Goal: Task Accomplishment & Management: Manage account settings

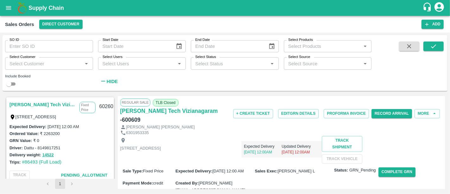
scroll to position [187, 0]
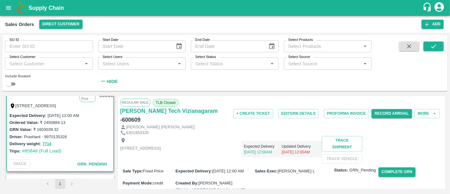
click at [62, 9] on b "Supply Chain" at bounding box center [45, 8] width 35 height 6
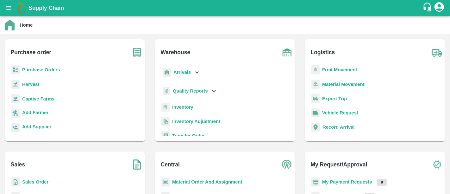
click at [58, 70] on b "Purchase Orders" at bounding box center [41, 69] width 38 height 5
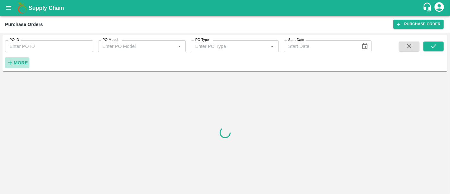
click at [25, 60] on strong "More" at bounding box center [21, 62] width 14 height 5
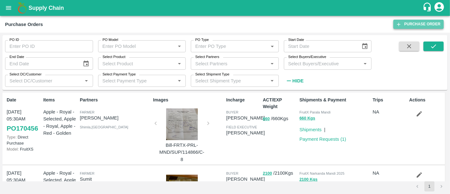
click at [409, 25] on link "Purchase Order" at bounding box center [419, 24] width 50 height 9
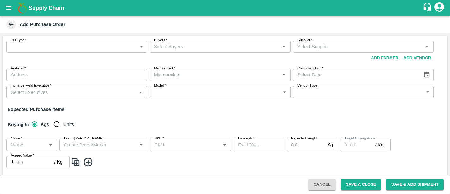
type input "NA"
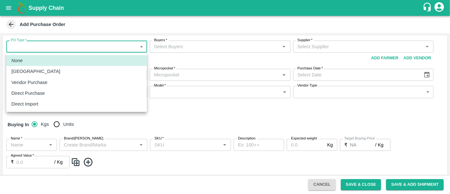
click at [55, 47] on body "Supply Chain Add Purchase Order PO Type   * ​ PO Type Buyers   * Buyers   * Sup…" at bounding box center [225, 97] width 450 height 194
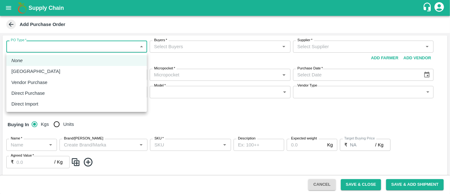
drag, startPoint x: 50, startPoint y: 81, endPoint x: 175, endPoint y: 40, distance: 132.3
click at [175, 40] on div "None Farm Gate Vendor Purchase Direct Purchase Direct Import" at bounding box center [225, 97] width 450 height 194
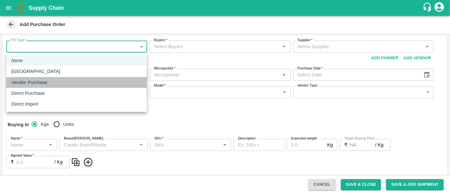
click at [87, 84] on div "Vendor Purchase" at bounding box center [76, 82] width 130 height 7
type input "2"
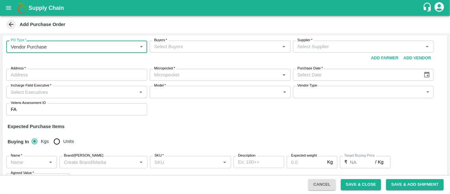
click at [180, 47] on input "Buyers   *" at bounding box center [215, 46] width 127 height 8
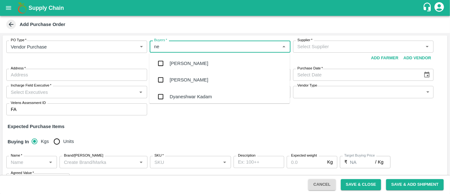
type input "n"
type input "s"
type input "c"
type input "nee"
click at [184, 98] on div "[PERSON_NAME][DEMOGRAPHIC_DATA]" at bounding box center [215, 96] width 91 height 7
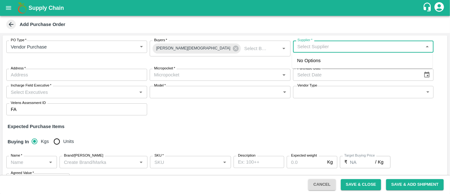
click at [310, 49] on input "Supplier   *" at bounding box center [358, 46] width 127 height 8
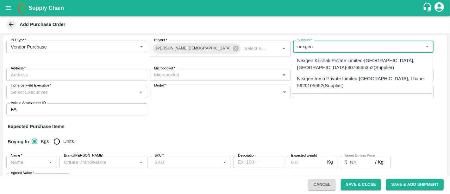
click at [305, 86] on div "Nexgen fresh Private Limited-Satara Plaza, Thane-9920105652(Supplier)" at bounding box center [362, 82] width 130 height 14
type input "Nexgen fresh Private Limited-Satara Plaza, Thane-9920105652(Supplier)"
type input "Satara Plaza, Thane, Vash, Maharashtra"
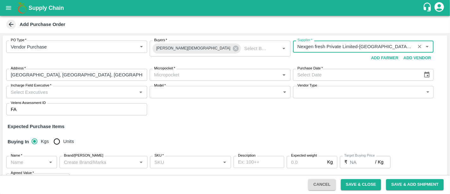
type input "Nexgen fresh Private Limited-Satara Plaza, Thane-9920105652(Supplier)"
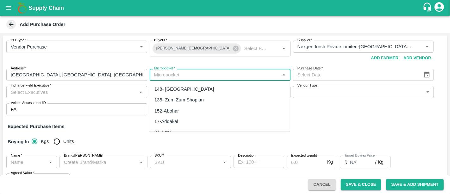
click at [207, 76] on input "Micropocket   *" at bounding box center [215, 75] width 127 height 8
click at [205, 85] on div "82-Mumbai" at bounding box center [219, 89] width 141 height 11
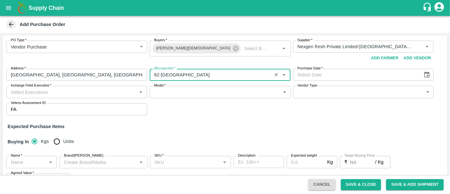
type input "82-Mumbai"
type input "DD/MM/YYYY"
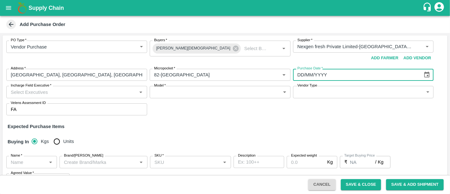
click at [310, 79] on input "DD/MM/YYYY" at bounding box center [356, 75] width 126 height 12
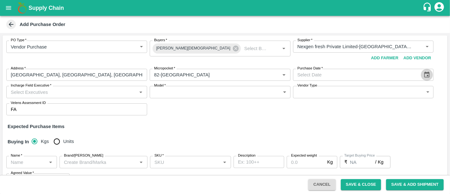
click at [424, 76] on icon "Choose date" at bounding box center [427, 74] width 7 height 7
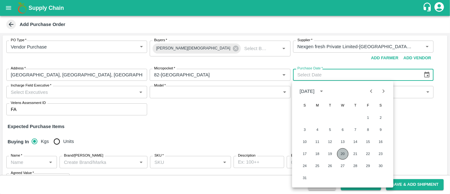
click at [345, 150] on button "20" at bounding box center [342, 153] width 11 height 11
type input "20/08/2025"
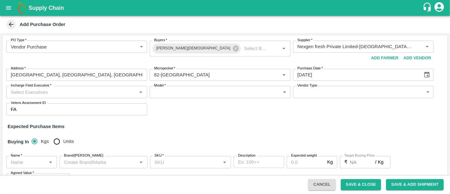
click at [112, 95] on input "Incharge Field Executive   *" at bounding box center [71, 92] width 127 height 8
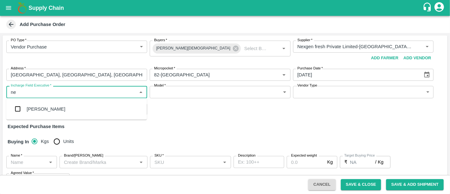
type input "n"
type input "nanda"
click at [105, 103] on div "Nanda Kumar L" at bounding box center [76, 109] width 141 height 16
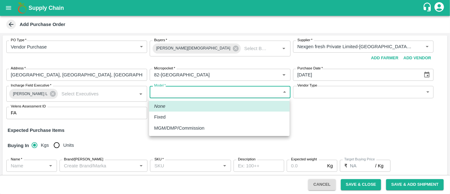
click at [178, 93] on body "Supply Chain Add Purchase Order PO Type   * Vendor Purchase 2 PO Type Buyers   …" at bounding box center [225, 97] width 450 height 194
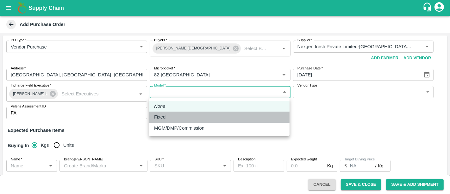
click at [182, 115] on div "Fixed" at bounding box center [219, 116] width 130 height 7
type input "Fixed"
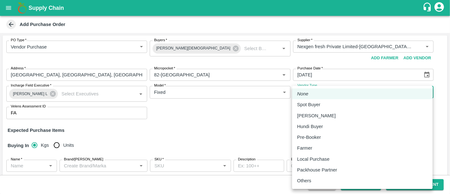
click at [323, 91] on body "Supply Chain Add Purchase Order PO Type   * Vendor Purchase 2 PO Type Buyers   …" at bounding box center [225, 97] width 450 height 194
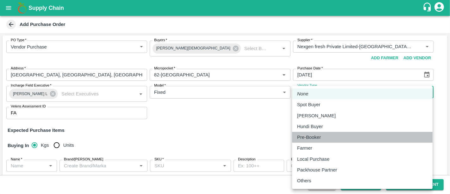
click at [305, 141] on li "Pre-Booker" at bounding box center [362, 137] width 141 height 11
type input "PRE_BOOKER"
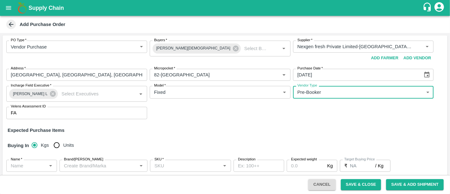
scroll to position [62, 0]
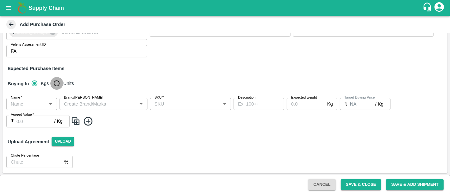
click at [56, 85] on input "Units" at bounding box center [56, 83] width 13 height 13
radio input "true"
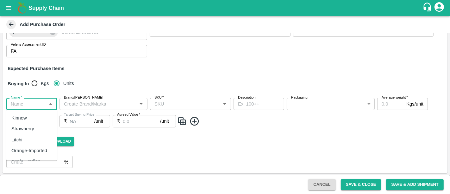
click at [35, 102] on input "Name   *" at bounding box center [26, 104] width 36 height 8
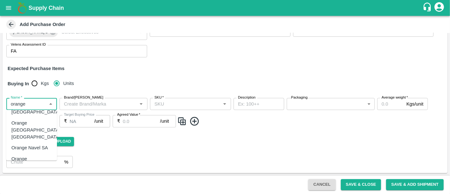
scroll to position [13, 0]
click at [32, 132] on div "Orange Valencia Egypt" at bounding box center [35, 129] width 49 height 21
type input "Orange Valencia Egypt"
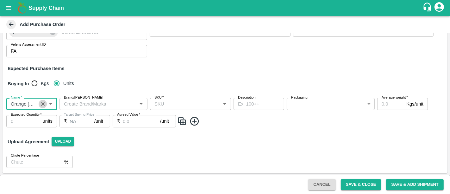
click at [41, 102] on icon "Clear" at bounding box center [43, 104] width 6 height 6
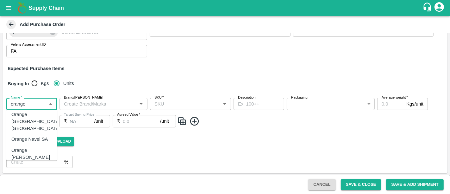
scroll to position [35, 0]
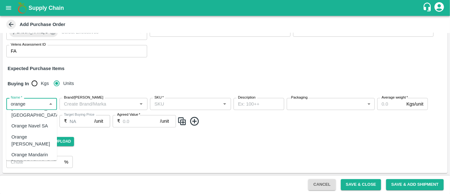
click at [30, 138] on div "Orange Valencia SA" at bounding box center [31, 140] width 41 height 14
click at [204, 108] on div "SKU   *" at bounding box center [190, 104] width 81 height 12
type input "Orange Valencia SA"
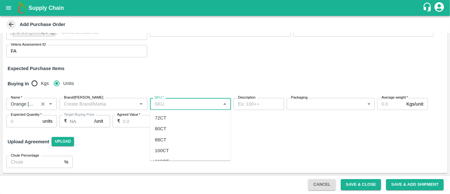
click at [192, 119] on div "72CT" at bounding box center [190, 117] width 81 height 11
type input "72CT"
click at [329, 108] on body "Supply Chain Add Purchase Order PO Type   * Vendor Purchase 2 PO Type Buyers   …" at bounding box center [225, 97] width 450 height 194
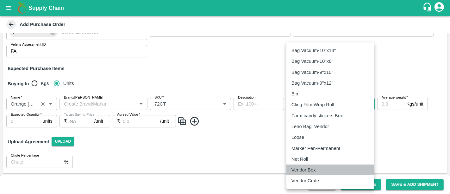
click at [312, 166] on p "Vendor Box" at bounding box center [304, 169] width 24 height 7
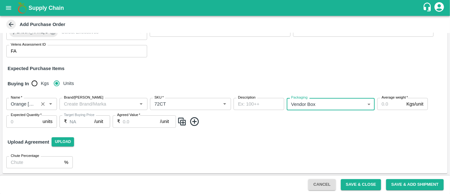
type input "276"
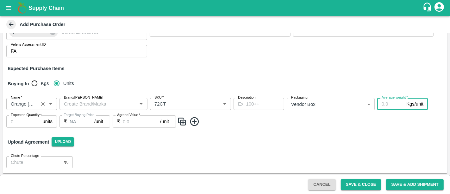
click at [385, 108] on input "Average weight   *" at bounding box center [390, 104] width 27 height 12
type input "15"
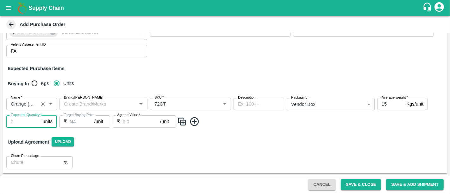
type input "1"
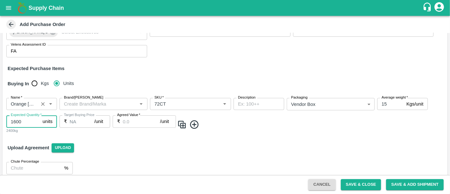
type input "1600"
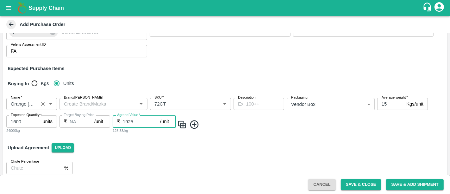
type input "1925"
click at [193, 152] on div "Upload Agreement Upload" at bounding box center [225, 147] width 445 height 18
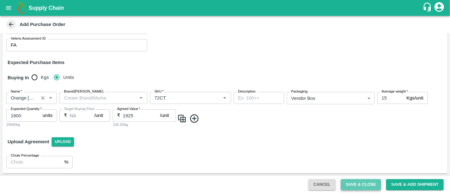
click at [351, 188] on button "Save & Close" at bounding box center [361, 184] width 41 height 11
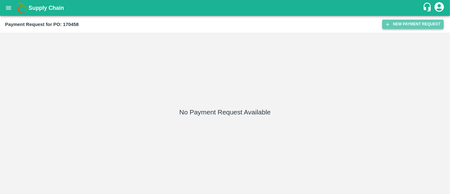
click at [389, 23] on icon "button" at bounding box center [388, 25] width 6 height 6
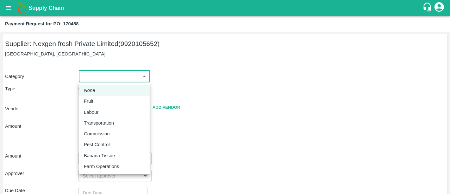
click at [116, 73] on body "Supply Chain Payment Request for PO: 170458 Supplier: Nexgen fresh Private Limi…" at bounding box center [225, 97] width 450 height 194
click at [105, 100] on div "Fruit" at bounding box center [114, 101] width 61 height 7
type input "1"
type input "Nexgen fresh Private Limited - 9920105652(Supplier)"
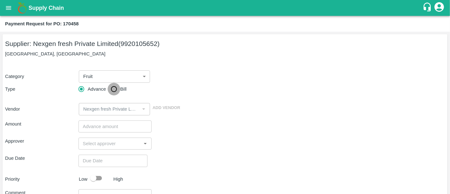
click at [117, 94] on input "Bill" at bounding box center [114, 89] width 13 height 13
radio input "true"
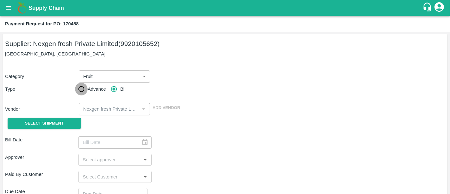
click at [83, 92] on input "Advance" at bounding box center [81, 89] width 13 height 13
radio input "true"
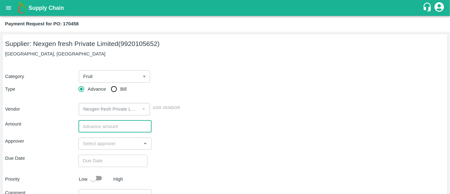
click at [105, 129] on input "number" at bounding box center [115, 126] width 73 height 12
type input "1540000"
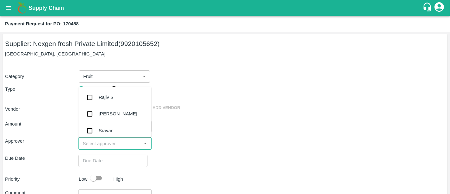
click at [135, 145] on input "input" at bounding box center [109, 143] width 59 height 8
type input "nee"
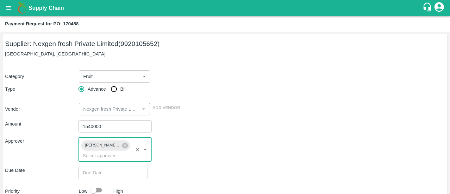
scroll to position [52, 0]
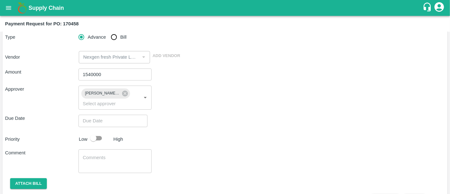
drag, startPoint x: 112, startPoint y: 105, endPoint x: 111, endPoint y: 111, distance: 5.7
click at [111, 111] on div "Amount 1540000 ​ Approver Neeti Jain ​ Due Date ​ Priority Low High Comment x ​…" at bounding box center [225, 134] width 440 height 142
type input "DD/MM/YYYY hh:mm aa"
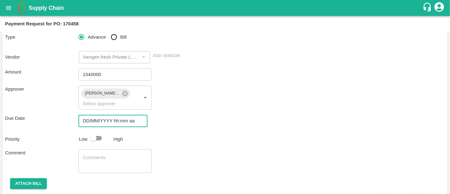
click at [111, 115] on input "DD/MM/YYYY hh:mm aa" at bounding box center [111, 121] width 65 height 12
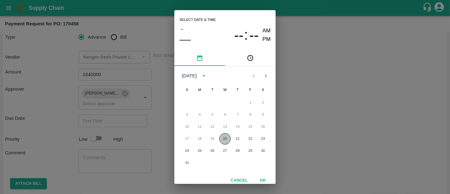
click at [228, 138] on button "20" at bounding box center [224, 138] width 11 height 11
type input "20/08/2025 12:00 AM"
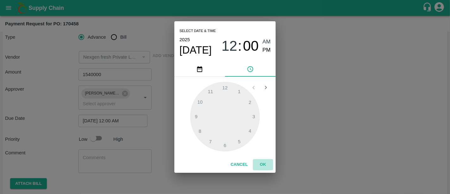
click at [272, 166] on button "OK" at bounding box center [263, 164] width 20 height 11
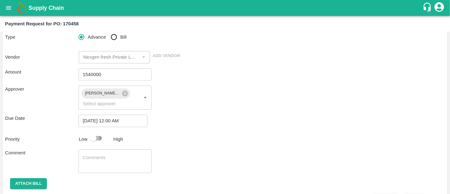
click at [99, 132] on input "checkbox" at bounding box center [93, 138] width 36 height 12
checkbox input "true"
click at [36, 178] on button "Attach bill" at bounding box center [28, 183] width 37 height 11
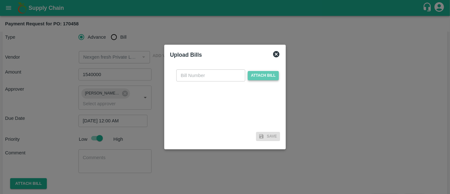
click at [255, 74] on span "Attach bill" at bounding box center [263, 75] width 31 height 9
click at [0, 0] on input "Attach bill" at bounding box center [0, 0] width 0 height 0
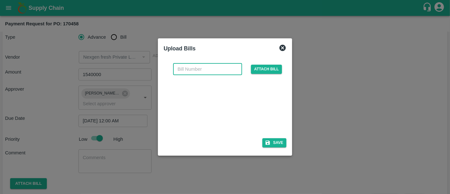
paste input "CAPL200825"
click at [194, 69] on input "CAPL200825" at bounding box center [207, 69] width 69 height 12
type input "CAPL200825"
click at [282, 148] on div "CAPL200825 ​ Attach bill Save" at bounding box center [225, 104] width 123 height 92
click at [283, 145] on button "Save" at bounding box center [274, 142] width 24 height 9
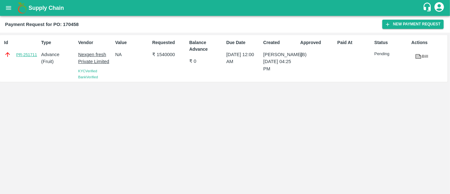
click at [22, 54] on link "PR-251711" at bounding box center [26, 55] width 21 height 6
drag, startPoint x: 156, startPoint y: 57, endPoint x: 191, endPoint y: 63, distance: 35.6
click at [191, 63] on div "Id PR-251711 Type Advance ( Fruit ) Vendor Nexgen fresh Private Limited KYC Ver…" at bounding box center [224, 58] width 448 height 47
click at [191, 63] on p "₹ 0" at bounding box center [206, 61] width 35 height 7
click at [202, 111] on div "Id PR-251711 Type Advance ( Fruit ) Vendor Nexgen fresh Private Limited KYC Ver…" at bounding box center [225, 113] width 450 height 161
